Goal: Task Accomplishment & Management: Manage account settings

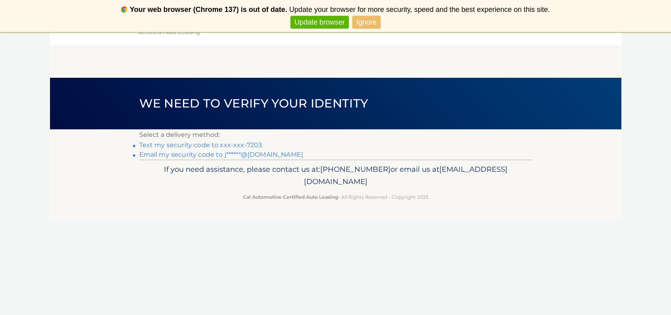
click at [236, 145] on link "Text my security code to xxx-xxx-7203" at bounding box center [200, 145] width 123 height 8
click at [358, 22] on link "Ignore" at bounding box center [366, 22] width 28 height 13
click at [363, 23] on nav "Menu Dashboard FAQ's Logout" at bounding box center [392, 23] width 365 height 46
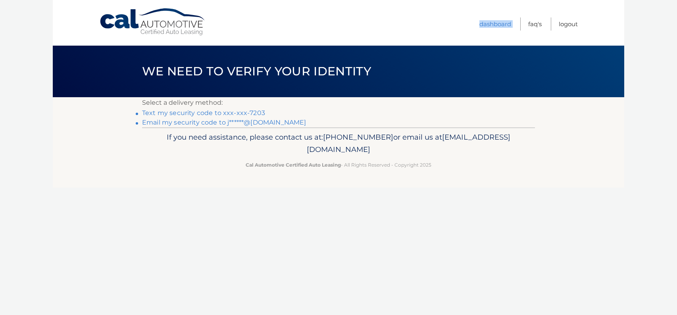
click at [245, 144] on p "If you need assistance, please contact us at: 609-807-3200 or email us at Custo…" at bounding box center [338, 143] width 382 height 25
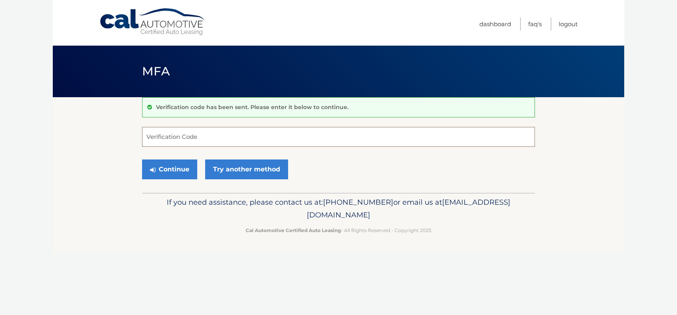
click at [243, 138] on input "Verification Code" at bounding box center [338, 137] width 393 height 20
type input "338099"
click at [171, 173] on button "Continue" at bounding box center [169, 169] width 55 height 20
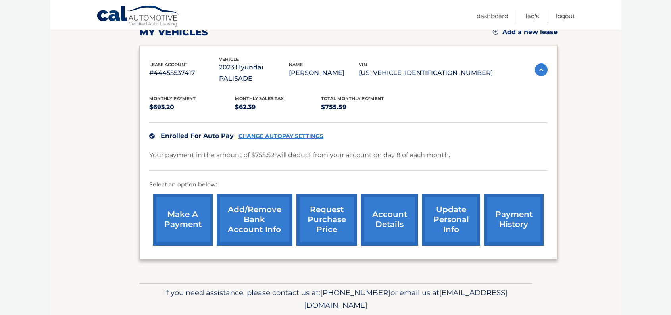
scroll to position [136, 0]
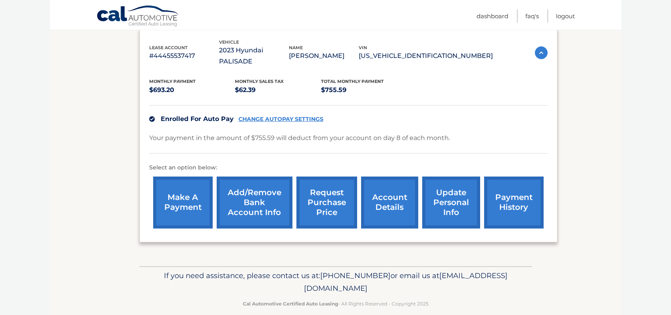
click at [334, 189] on link "request purchase price" at bounding box center [326, 202] width 61 height 52
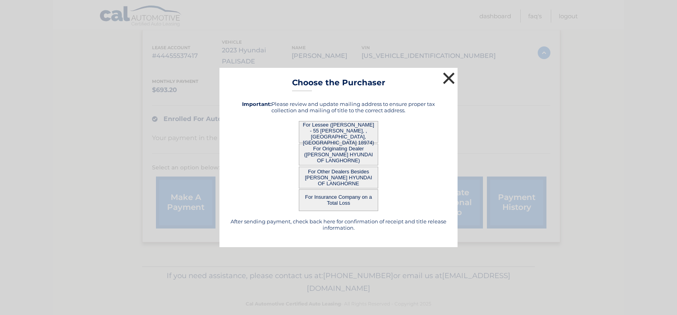
click at [445, 79] on button "×" at bounding box center [449, 78] width 16 height 16
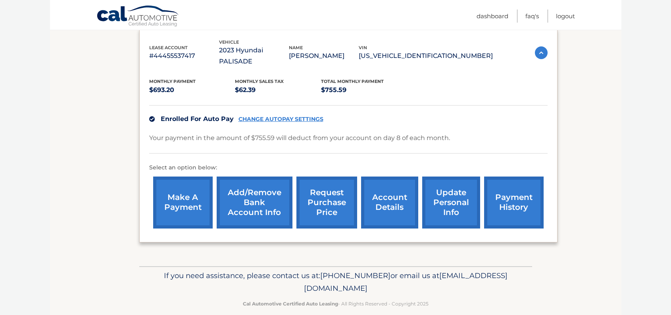
click at [343, 192] on link "request purchase price" at bounding box center [326, 202] width 61 height 52
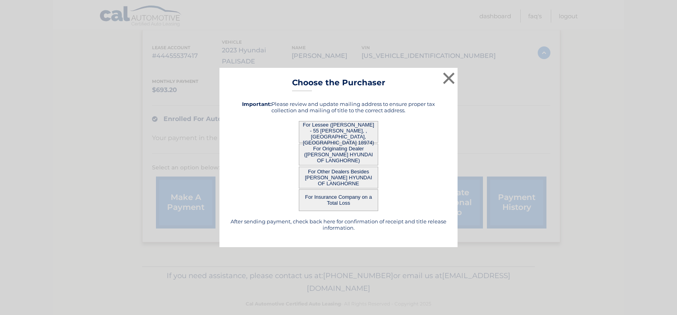
click at [344, 130] on button "For Lessee (JODI BLACKMAN - 55 GRIFFITH MILES CIR, , WARMINSTER, PA 18974)" at bounding box center [338, 132] width 79 height 22
click at [346, 151] on button "For Originating Dealer (FRED BEANS HYUNDAI OF LANGHORNE)" at bounding box center [338, 155] width 79 height 22
click at [345, 176] on button "For Other Dealers Besides FRED BEANS HYUNDAI OF LANGHORNE" at bounding box center [338, 178] width 79 height 22
click at [345, 202] on button "For Insurance Company on a Total Loss" at bounding box center [338, 200] width 79 height 22
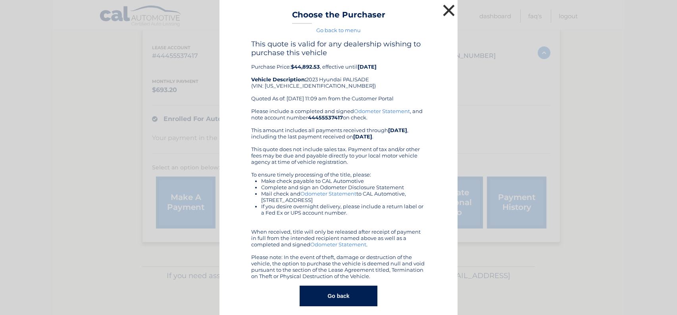
click at [447, 8] on button "×" at bounding box center [449, 10] width 16 height 16
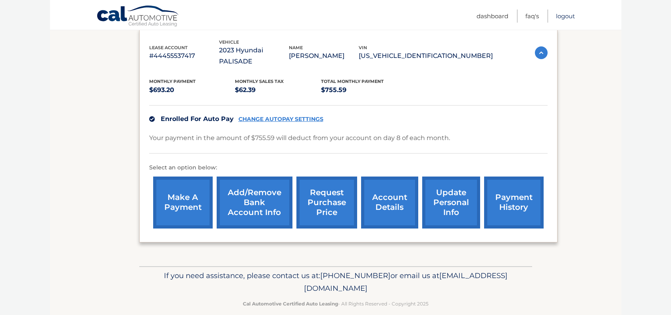
click at [568, 16] on link "Logout" at bounding box center [565, 16] width 19 height 13
